Goal: Information Seeking & Learning: Learn about a topic

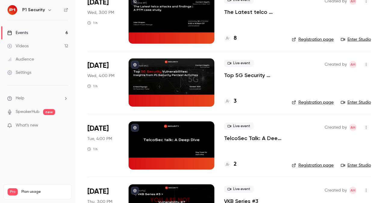
scroll to position [120, 0]
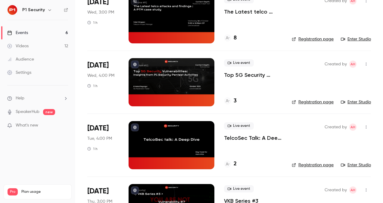
click at [232, 76] on p "Top 5G Security Vulnerabilities: Insights from P1 Security Pentest Activities" at bounding box center [253, 74] width 58 height 7
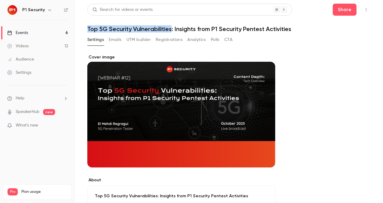
drag, startPoint x: 87, startPoint y: 27, endPoint x: 171, endPoint y: 29, distance: 84.5
click at [171, 29] on main "**********" at bounding box center [228, 101] width 307 height 203
copy h1 "Top 5G Security Vulnerabilities"
click at [28, 33] on div "Events" at bounding box center [17, 33] width 21 height 6
